Goal: Transaction & Acquisition: Purchase product/service

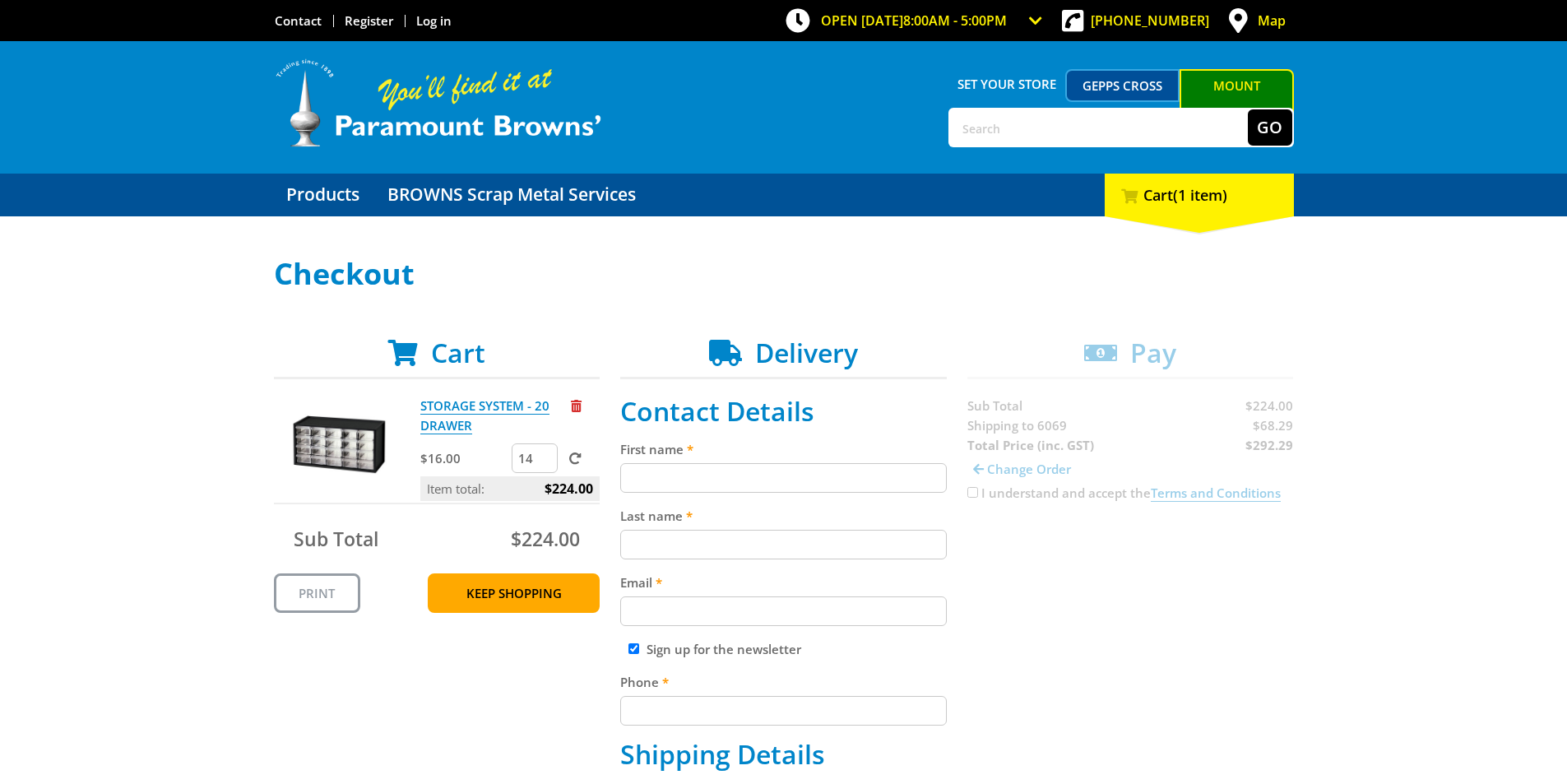
click at [534, 459] on input "14" at bounding box center [535, 458] width 46 height 30
click at [543, 471] on input "14" at bounding box center [535, 458] width 46 height 30
click at [543, 464] on input "13" at bounding box center [535, 458] width 46 height 30
click at [545, 460] on input "12" at bounding box center [535, 458] width 46 height 30
click at [545, 460] on input "11" at bounding box center [535, 458] width 46 height 30
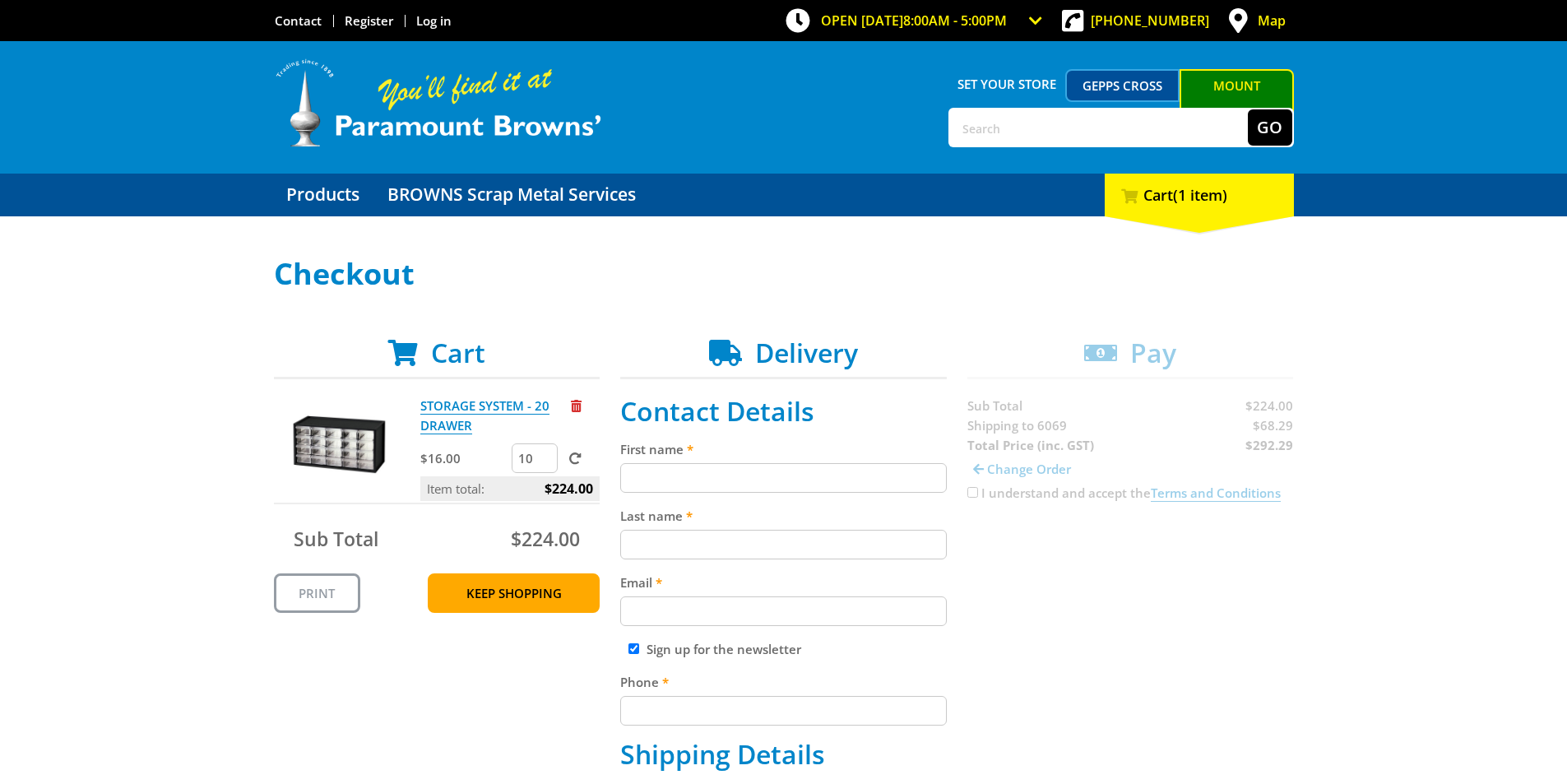
click at [545, 460] on input "10" at bounding box center [535, 458] width 46 height 30
click at [545, 460] on input "9" at bounding box center [535, 458] width 46 height 30
click at [545, 460] on input "8" at bounding box center [535, 458] width 46 height 30
click at [545, 460] on input "7" at bounding box center [535, 458] width 46 height 30
click at [545, 460] on input "6" at bounding box center [535, 458] width 46 height 30
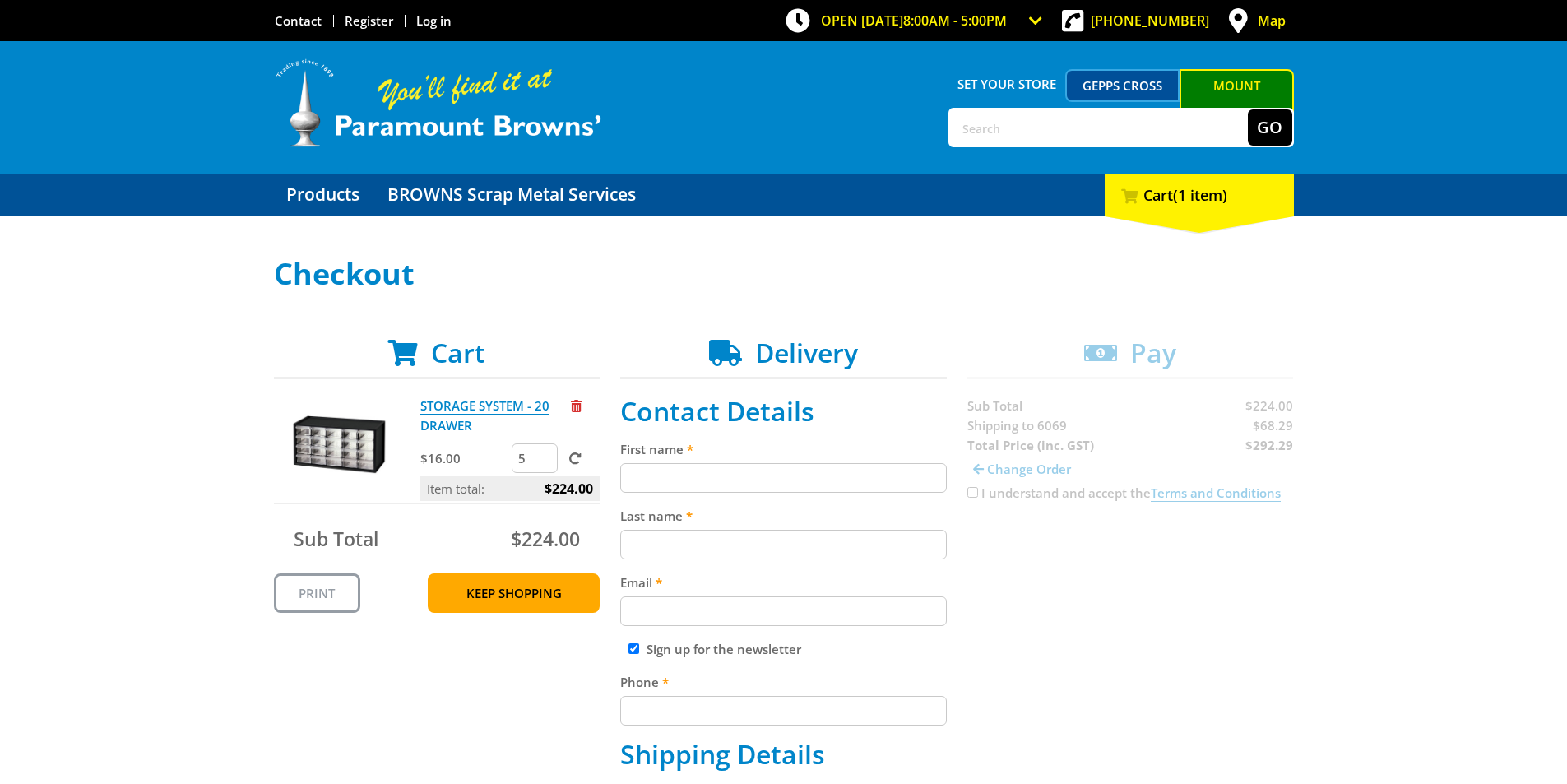
click at [545, 460] on input "5" at bounding box center [535, 458] width 46 height 30
click at [545, 460] on input "4" at bounding box center [535, 458] width 46 height 30
click at [547, 452] on input "5" at bounding box center [535, 458] width 46 height 30
click at [547, 452] on input "6" at bounding box center [535, 458] width 46 height 30
type input "7"
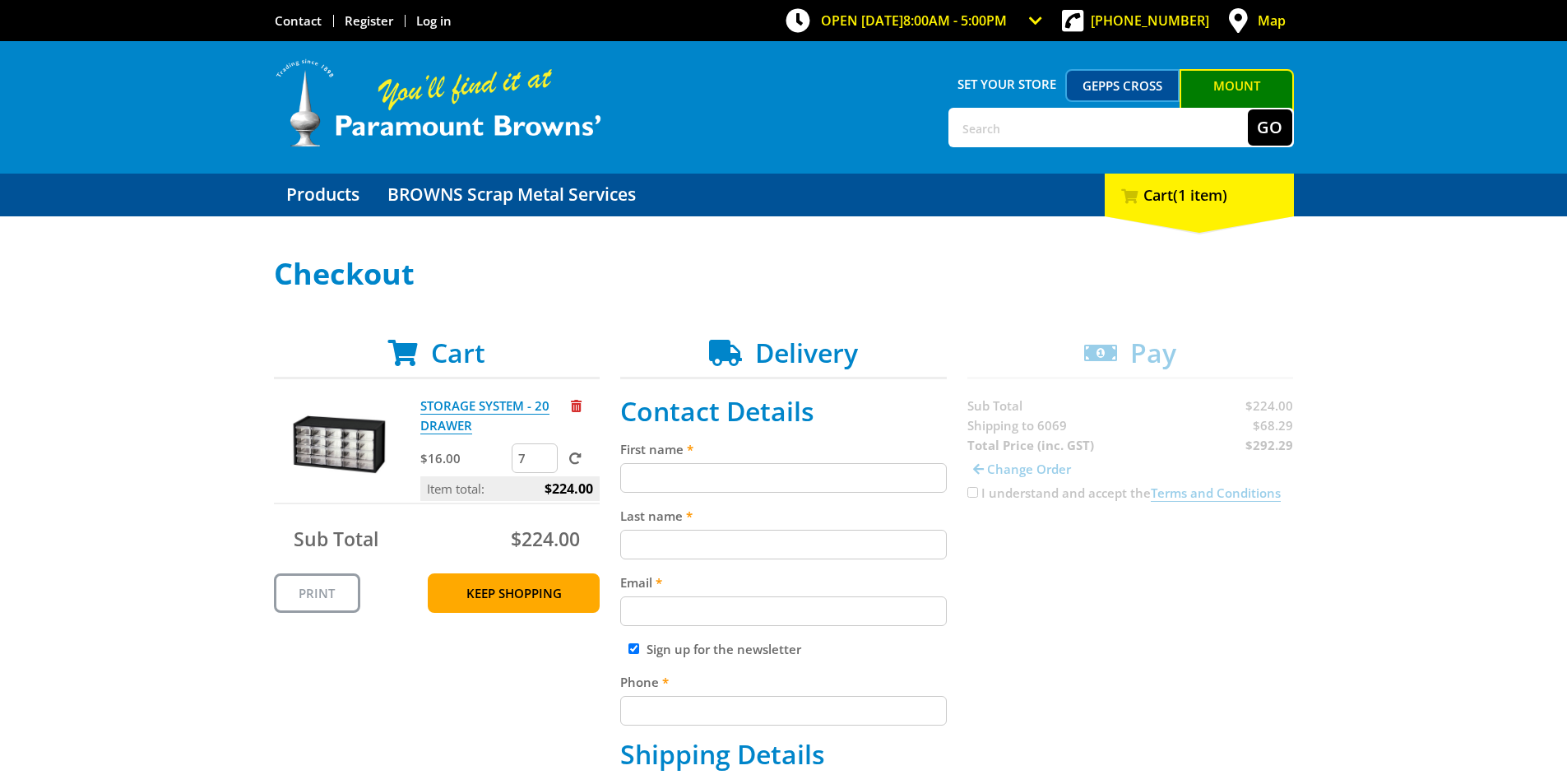
click at [547, 452] on input "7" at bounding box center [535, 458] width 46 height 30
click at [579, 454] on span at bounding box center [576, 459] width 13 height 13
click at [0, 0] on input "submit" at bounding box center [0, 0] width 0 height 0
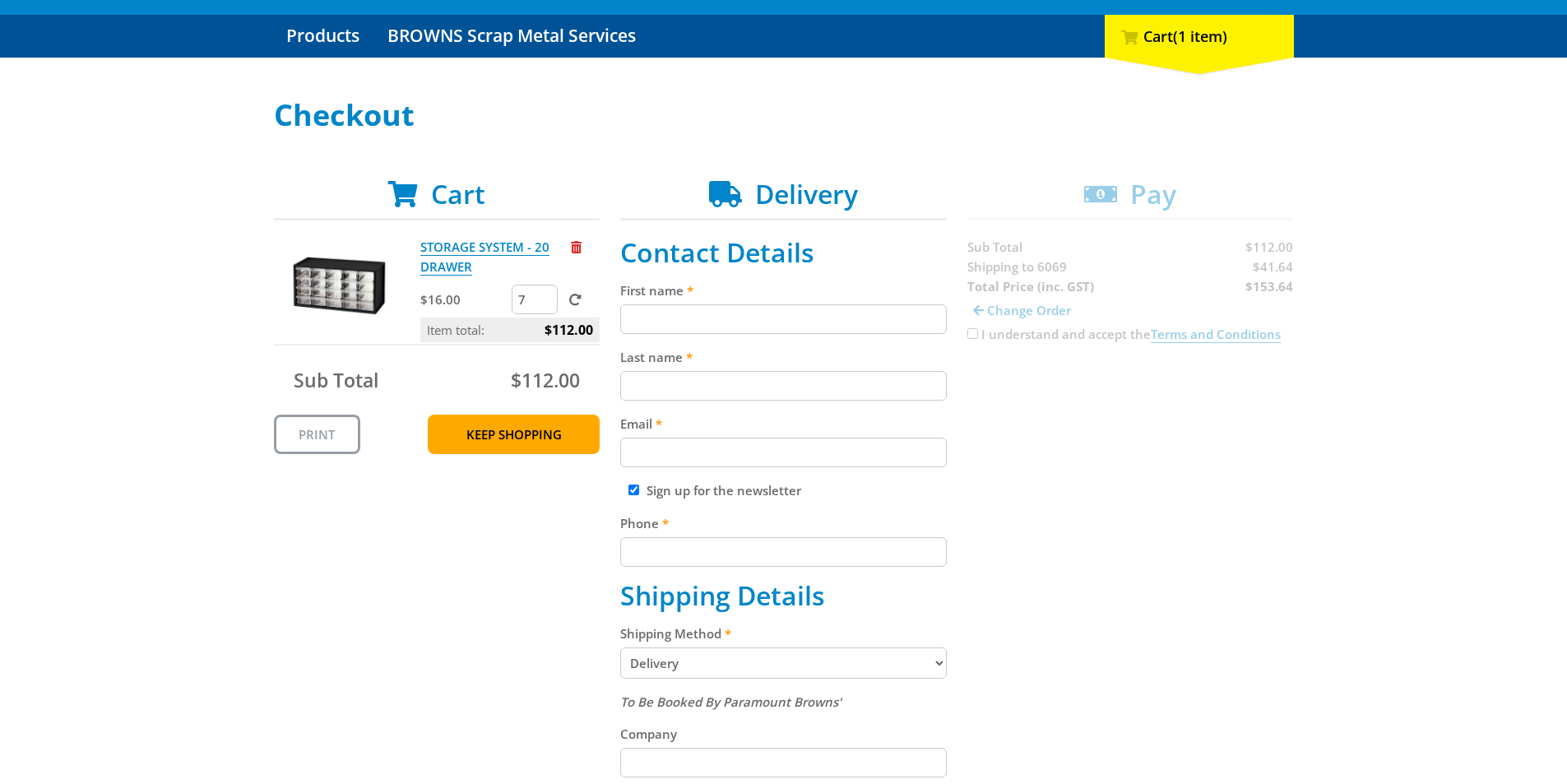
scroll to position [164, 0]
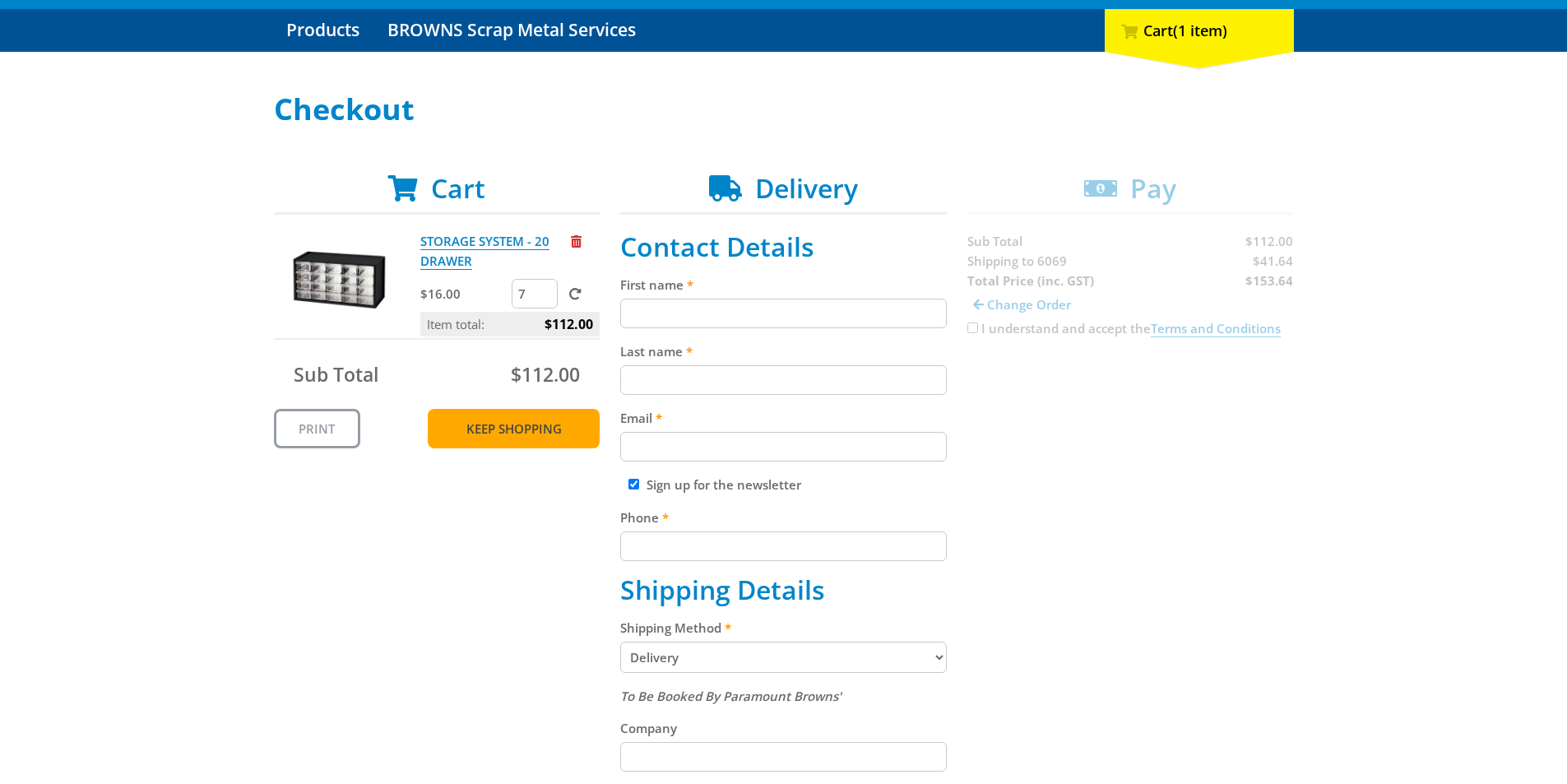
click at [482, 421] on link "Keep Shopping" at bounding box center [513, 428] width 172 height 40
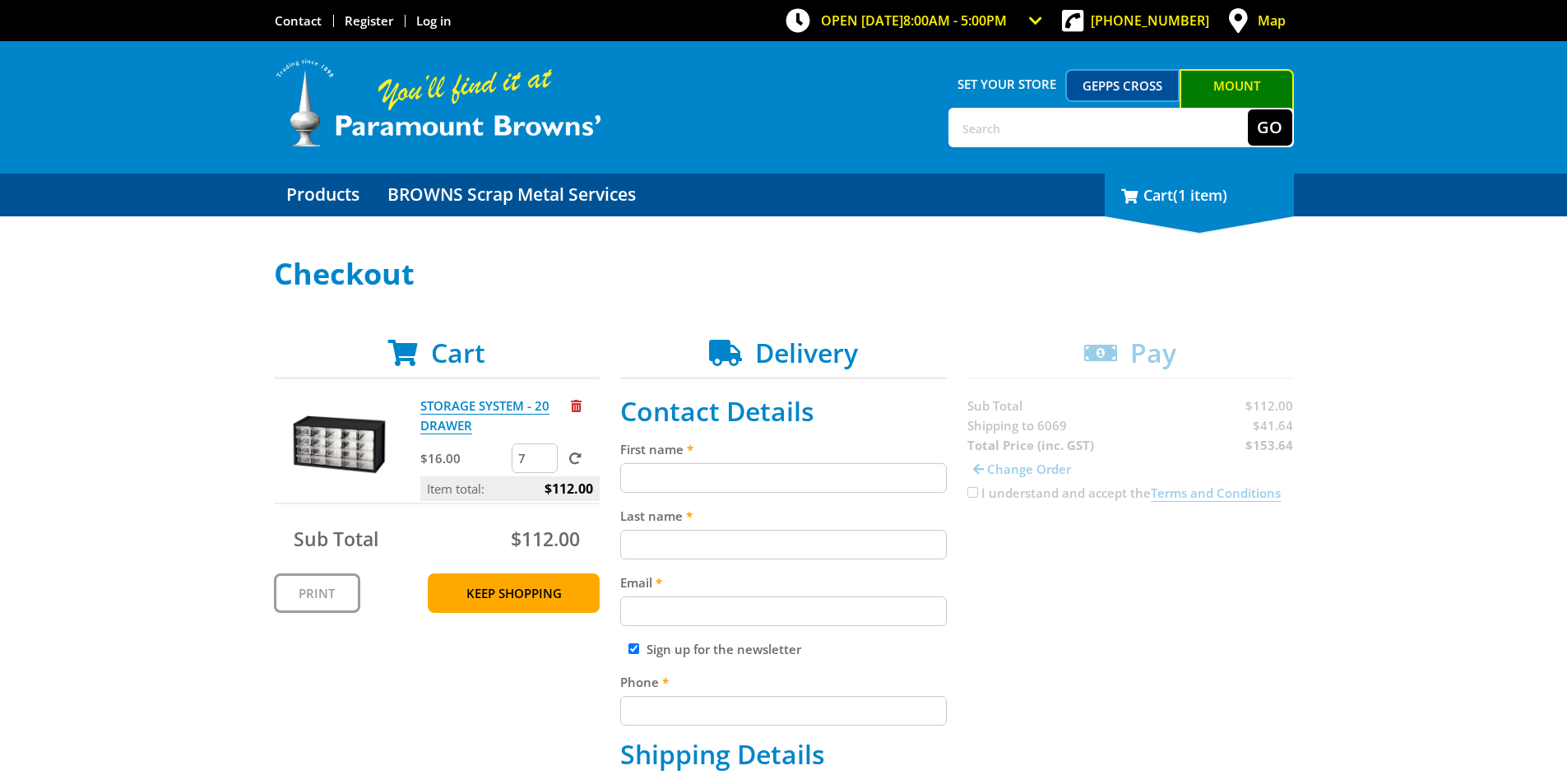
click at [1205, 201] on span "(1 item)" at bounding box center [1200, 195] width 54 height 20
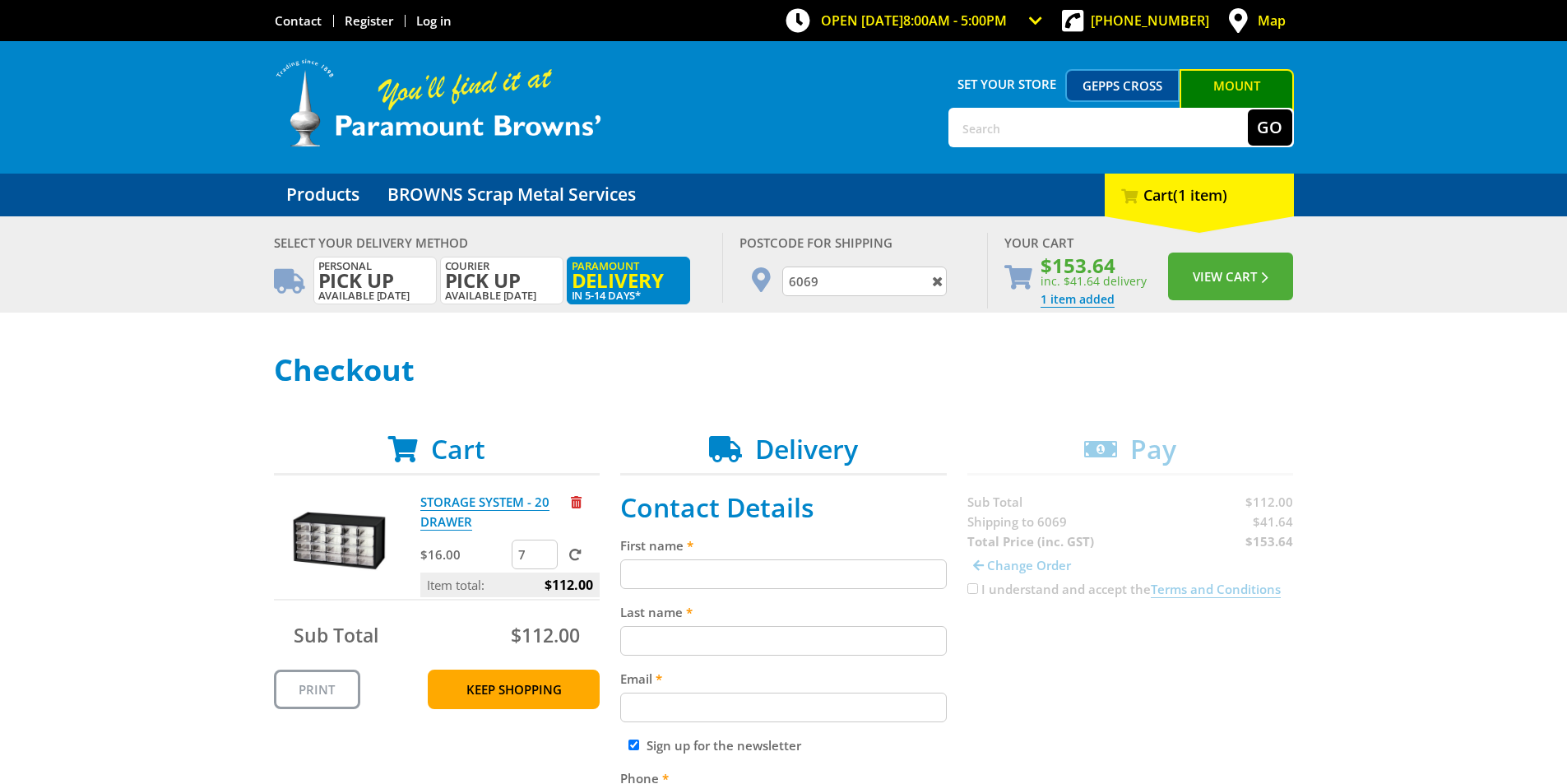
click at [824, 278] on input "6069" at bounding box center [864, 281] width 164 height 30
type input "6090"
click at [842, 313] on div "6090 [GEOGRAPHIC_DATA], [GEOGRAPHIC_DATA]" at bounding box center [864, 313] width 164 height 35
click at [1239, 268] on button "View Cart" at bounding box center [1230, 276] width 125 height 48
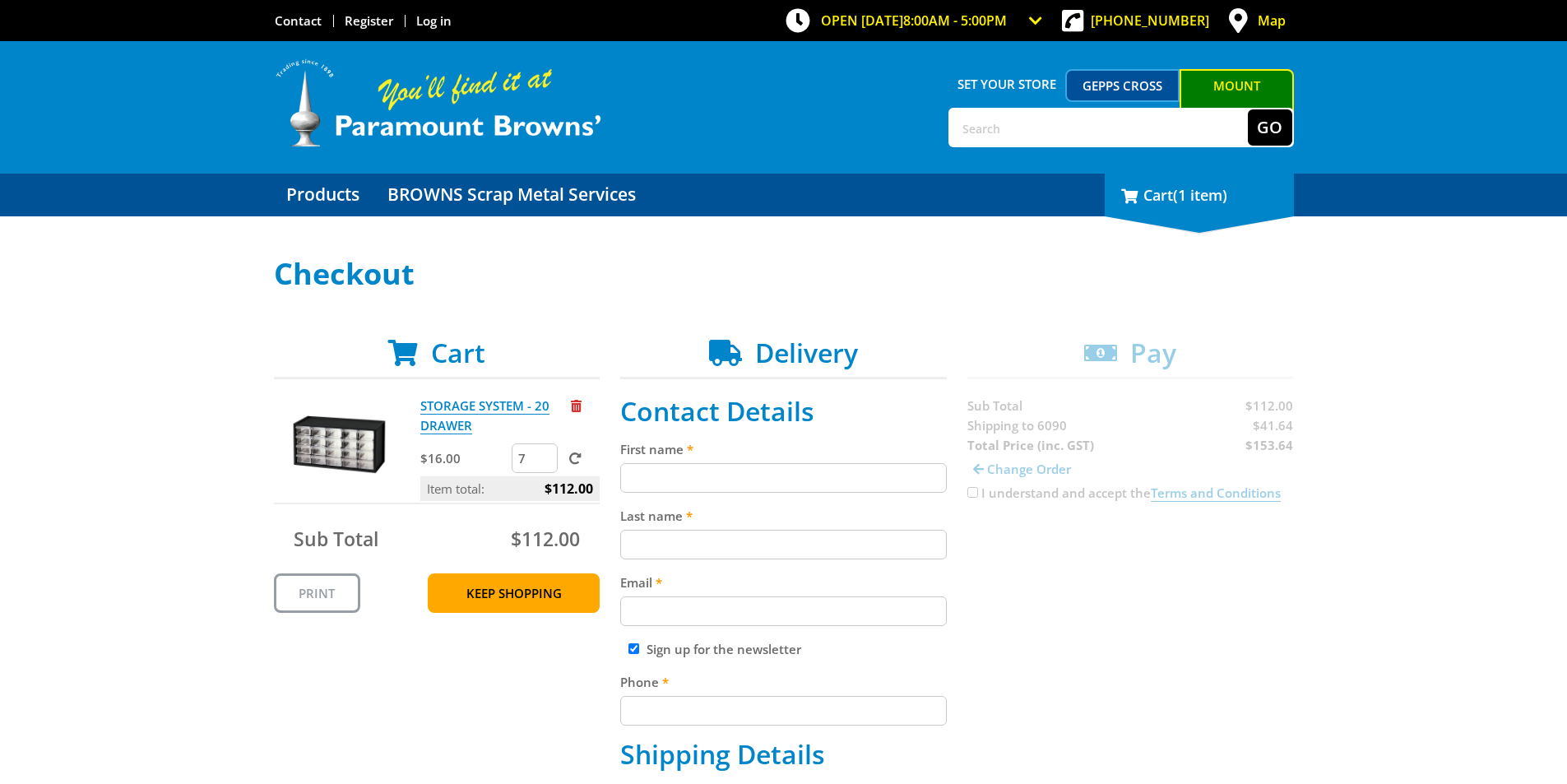
click at [1169, 194] on div "1 Cart (1 item)" at bounding box center [1200, 195] width 190 height 43
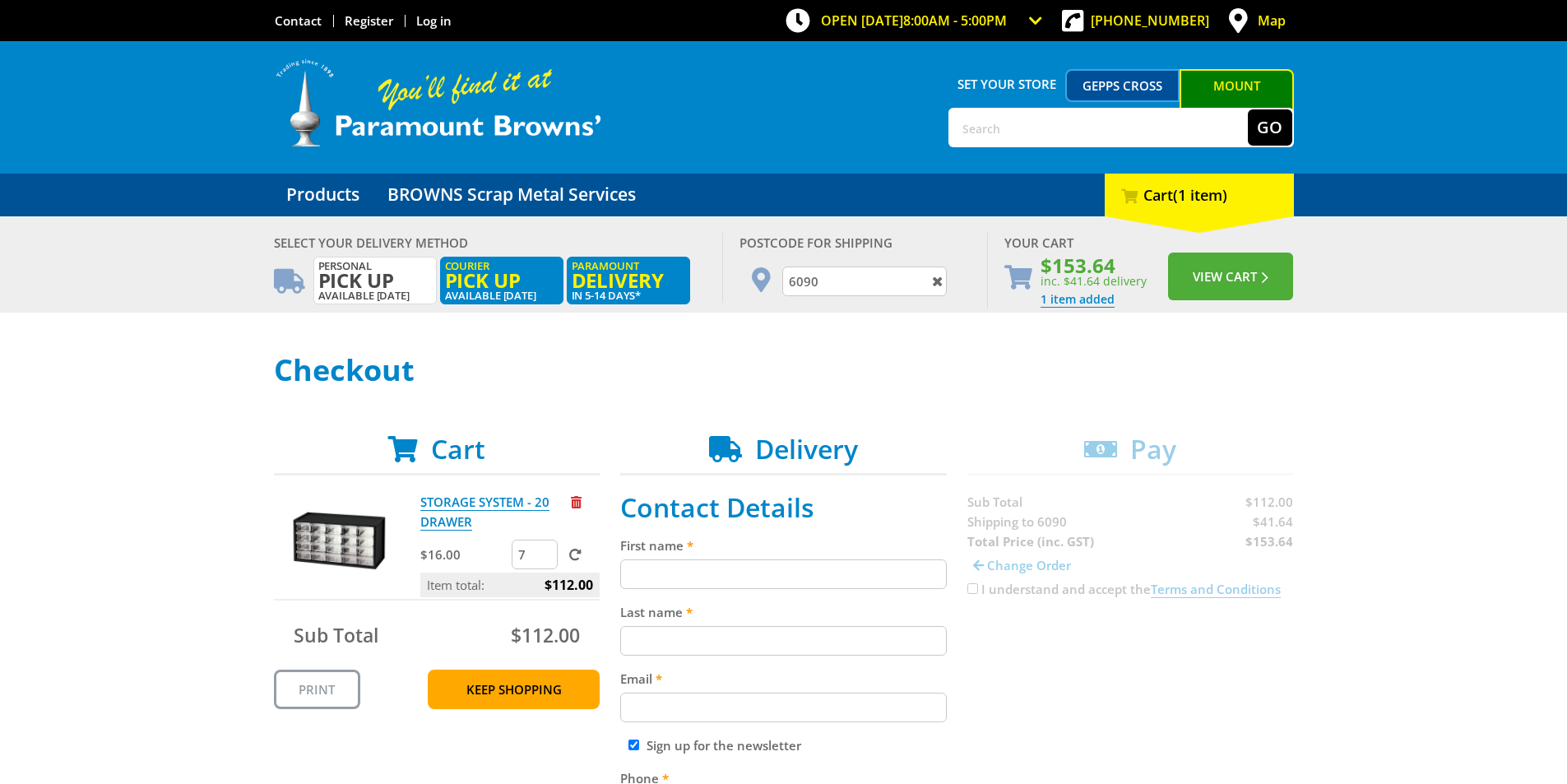
click at [502, 271] on span "Pick up" at bounding box center [501, 280] width 113 height 18
radio input "true"
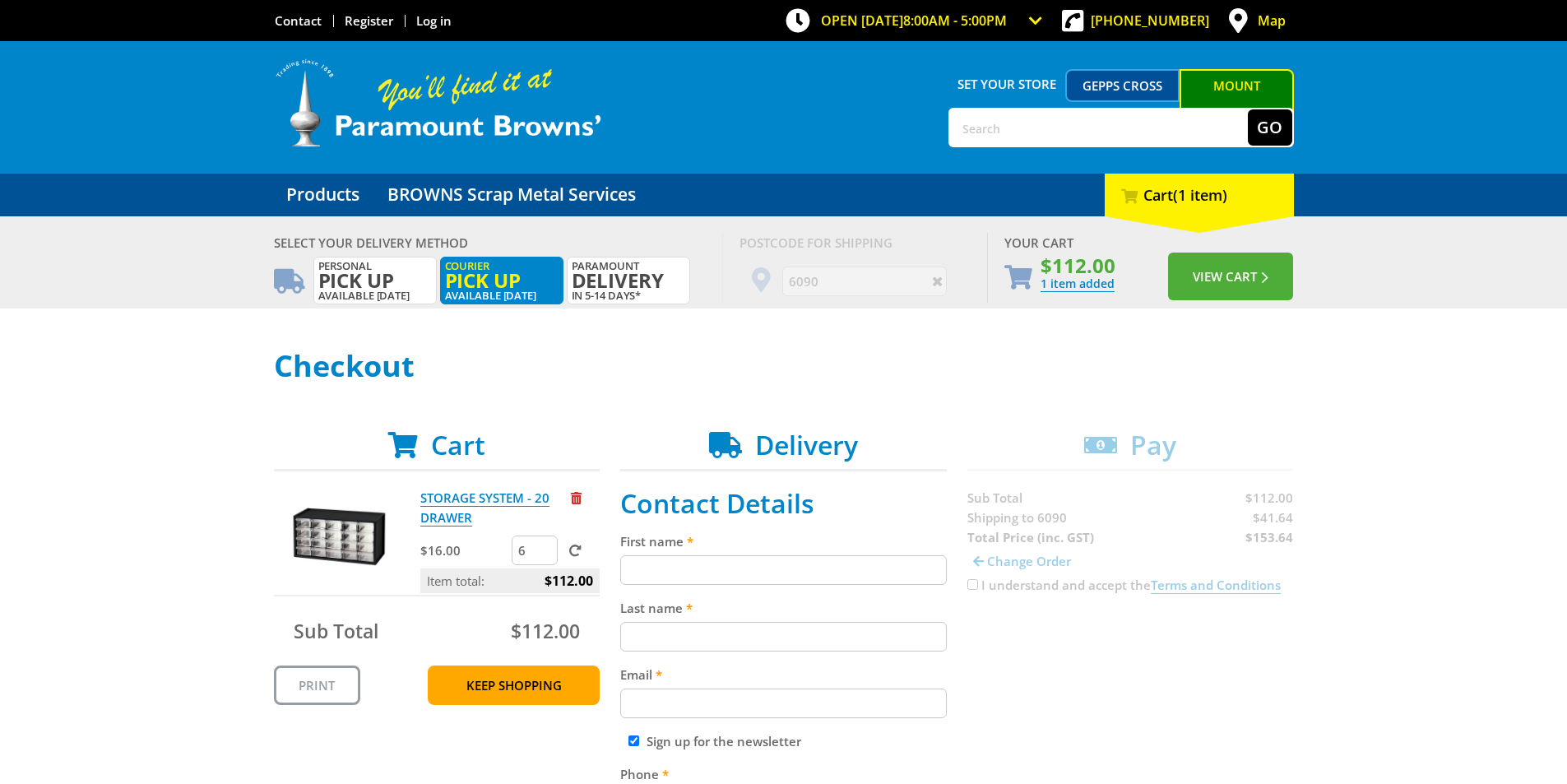
click at [542, 555] on input "6" at bounding box center [535, 550] width 46 height 30
click at [542, 555] on input "5" at bounding box center [535, 550] width 46 height 30
type input "4"
click at [542, 555] on input "4" at bounding box center [535, 550] width 46 height 30
click at [526, 680] on link "Keep Shopping" at bounding box center [513, 685] width 172 height 40
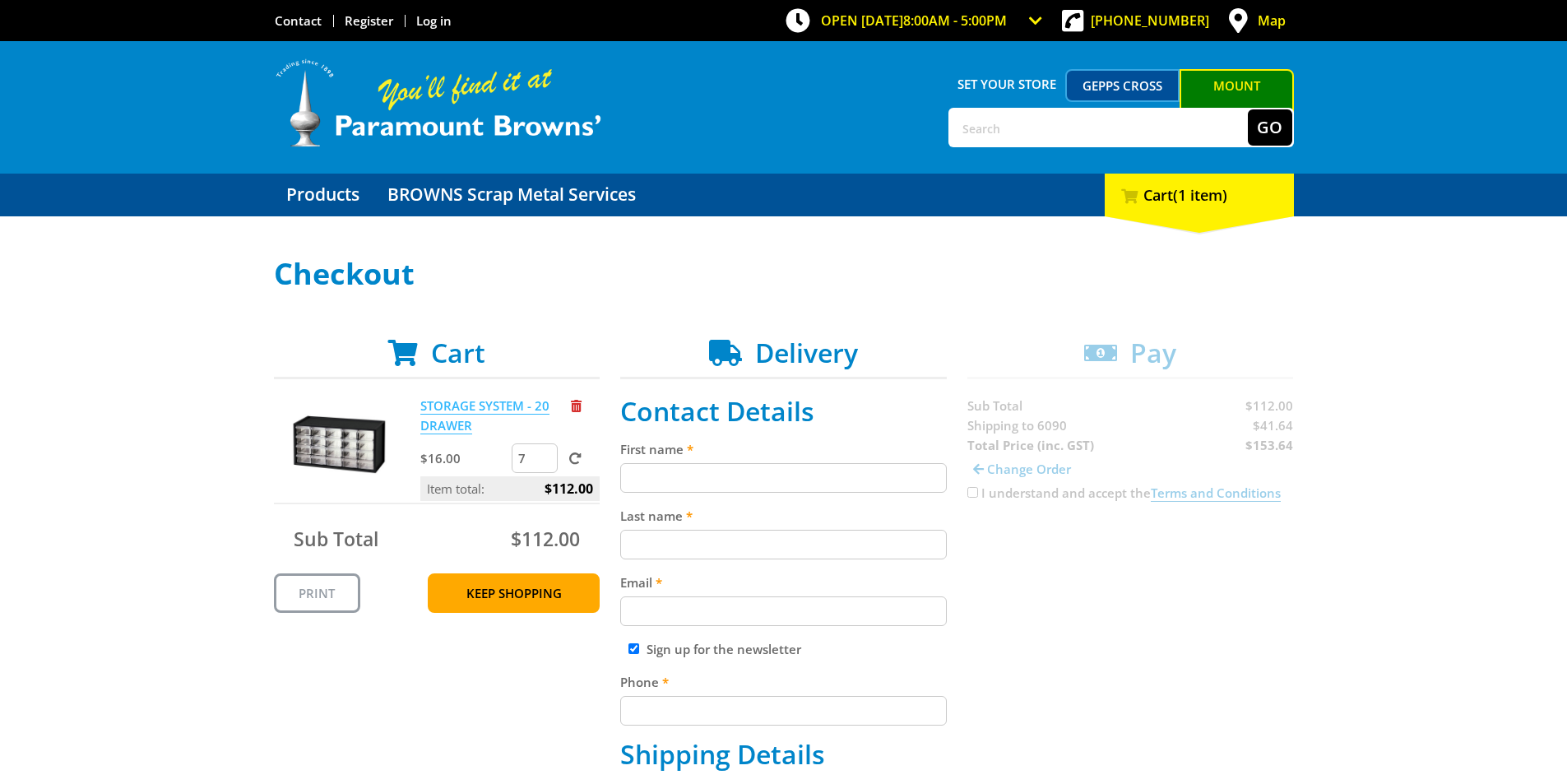
click at [440, 407] on link "STORAGE SYSTEM - 20 DRAWER" at bounding box center [485, 415] width 129 height 37
click at [492, 402] on link "STORAGE SYSTEM - 20 DRAWER" at bounding box center [485, 415] width 129 height 37
